Goal: Information Seeking & Learning: Find specific fact

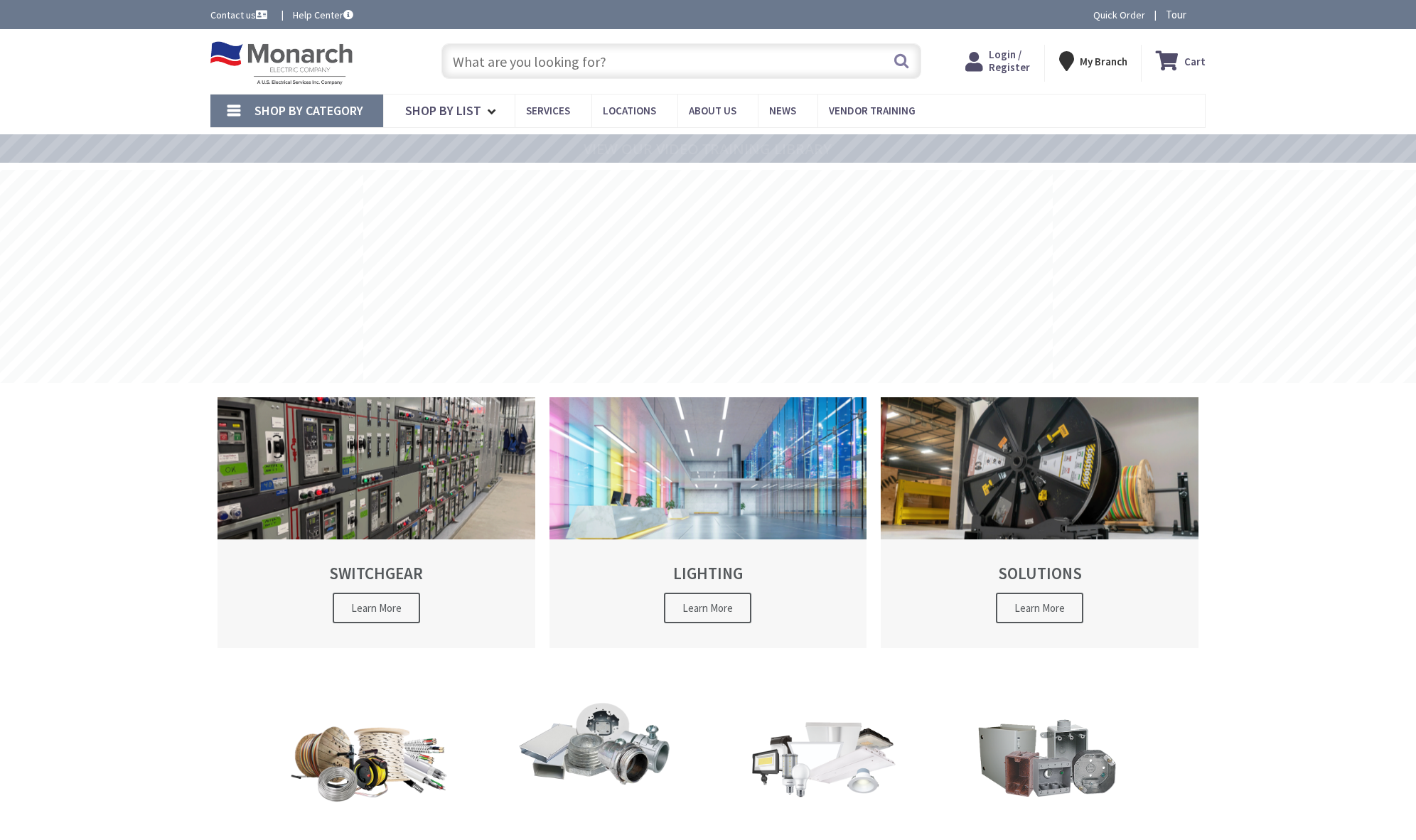
click at [525, 64] on input "text" at bounding box center [681, 61] width 480 height 36
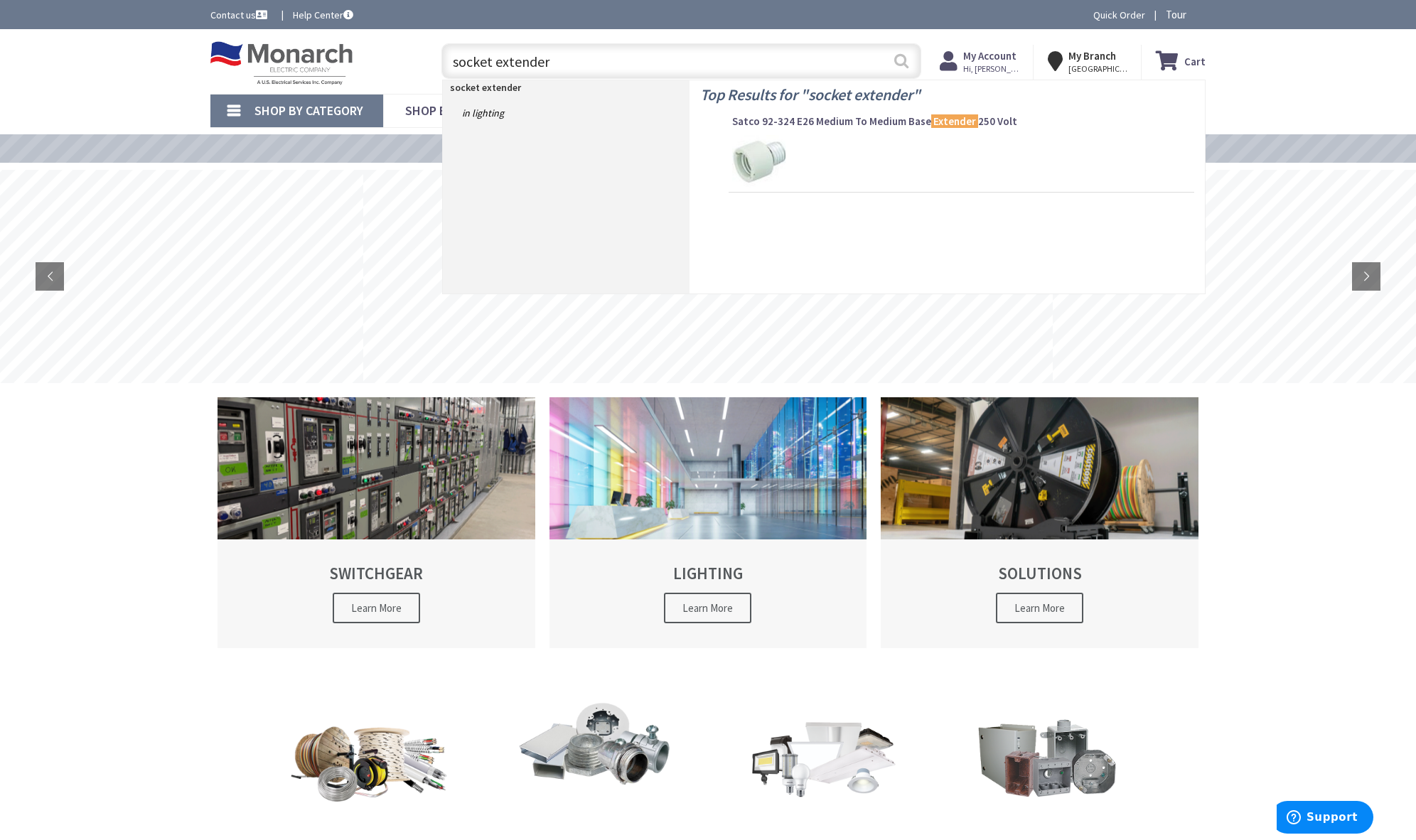
type input "socket extender"
click at [901, 59] on button "Search" at bounding box center [901, 61] width 18 height 32
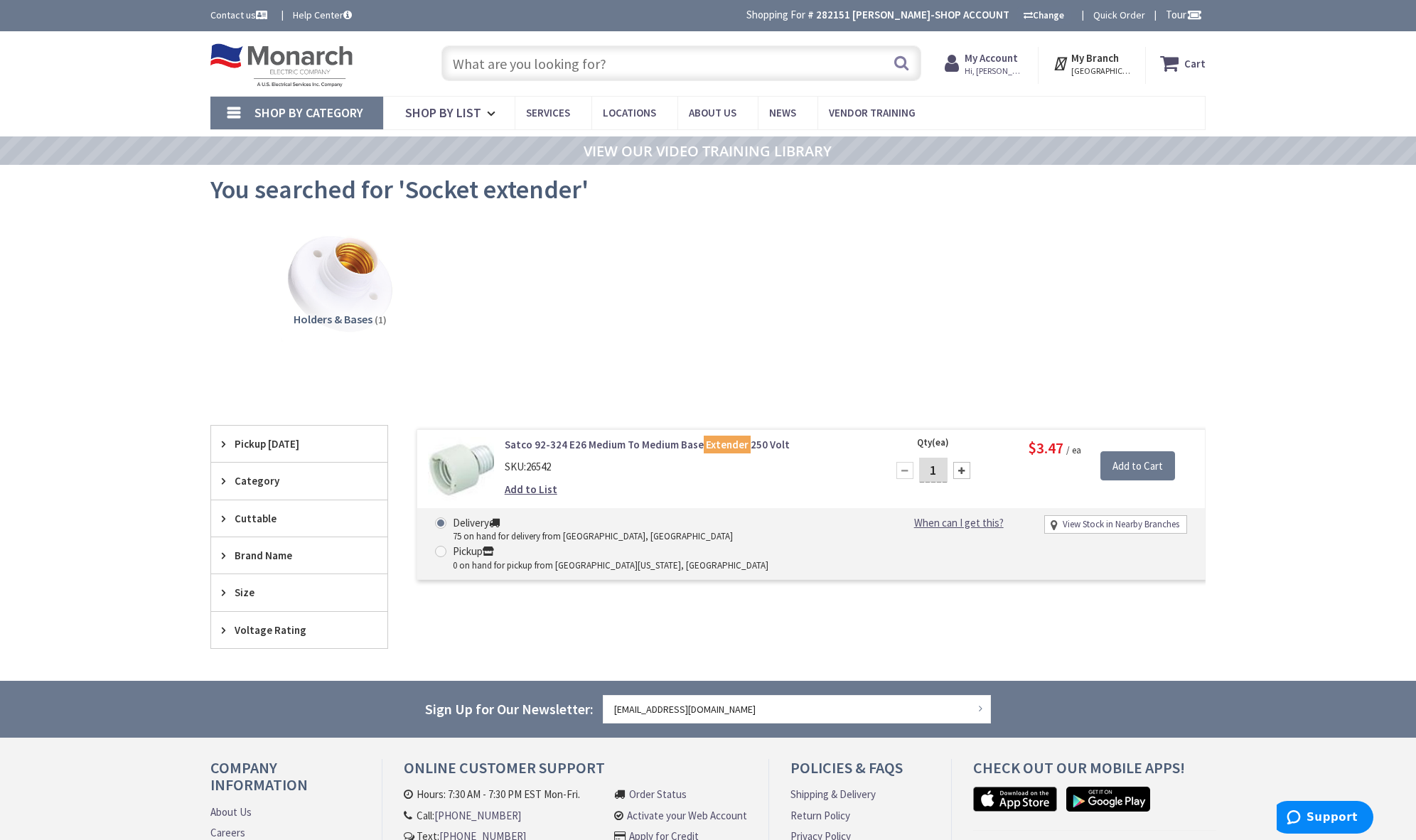
click at [691, 70] on input "text" at bounding box center [681, 63] width 480 height 36
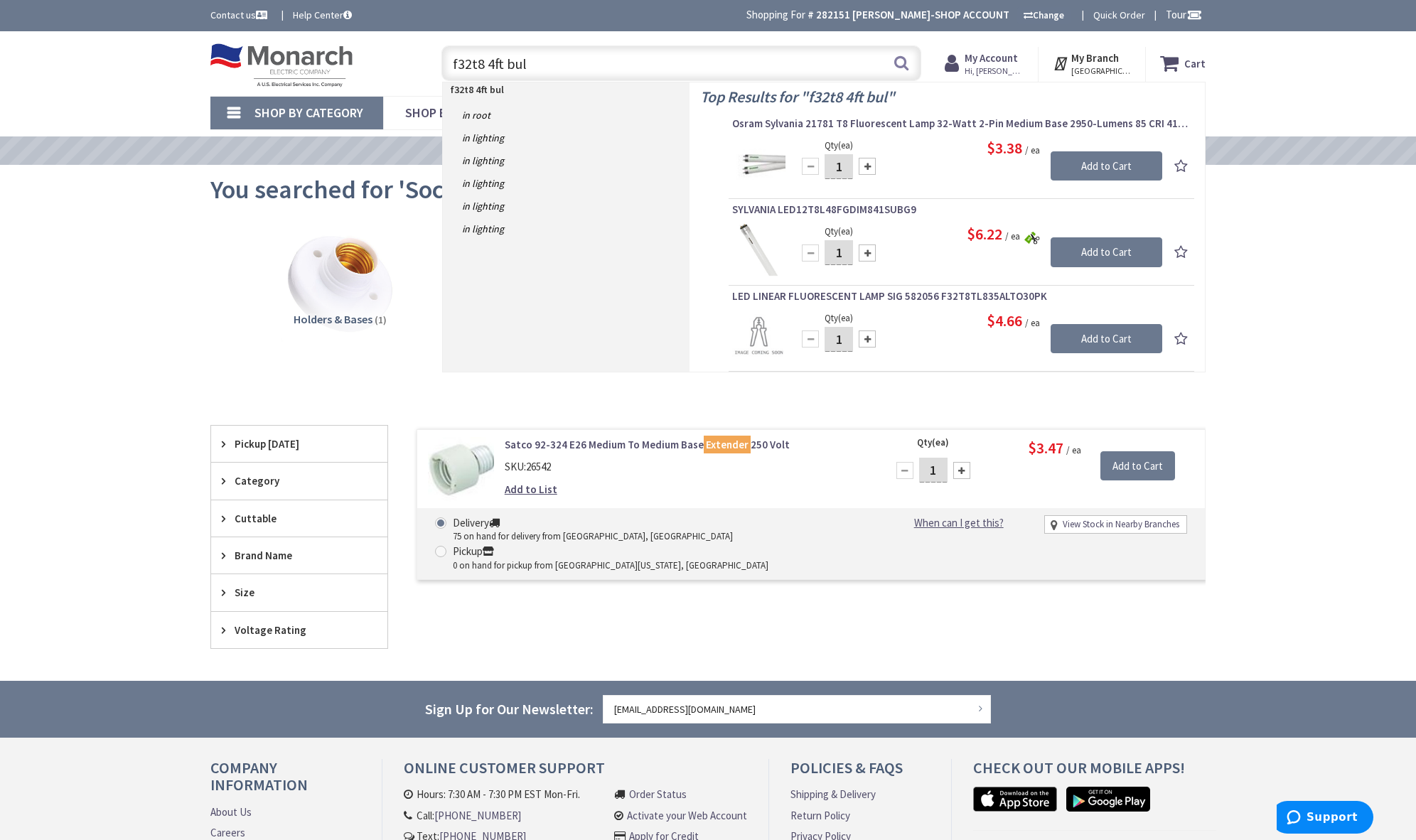
type input "f32t8 4ft bulb"
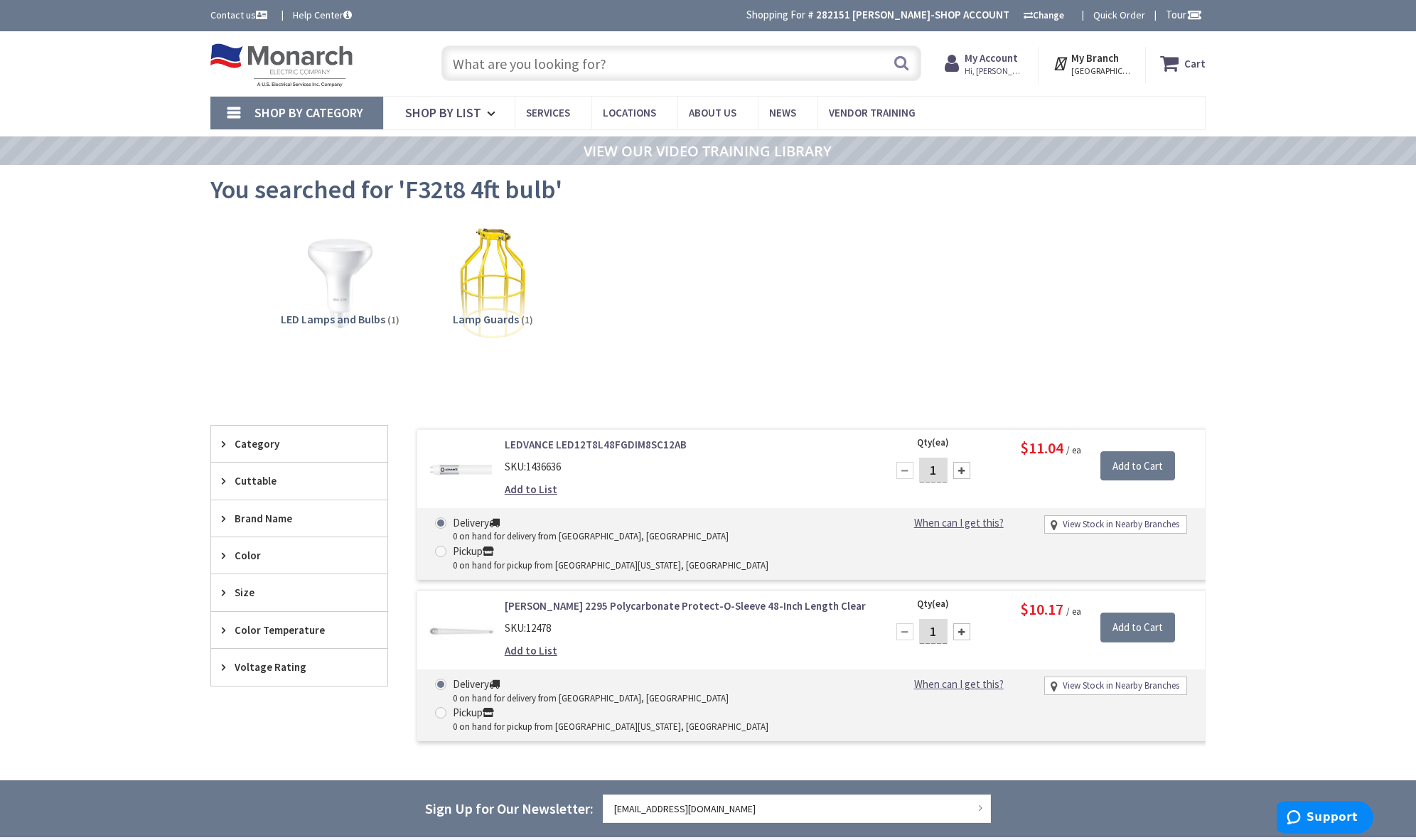
drag, startPoint x: 658, startPoint y: 450, endPoint x: 669, endPoint y: 54, distance: 396.2
